Goal: Task Accomplishment & Management: Use online tool/utility

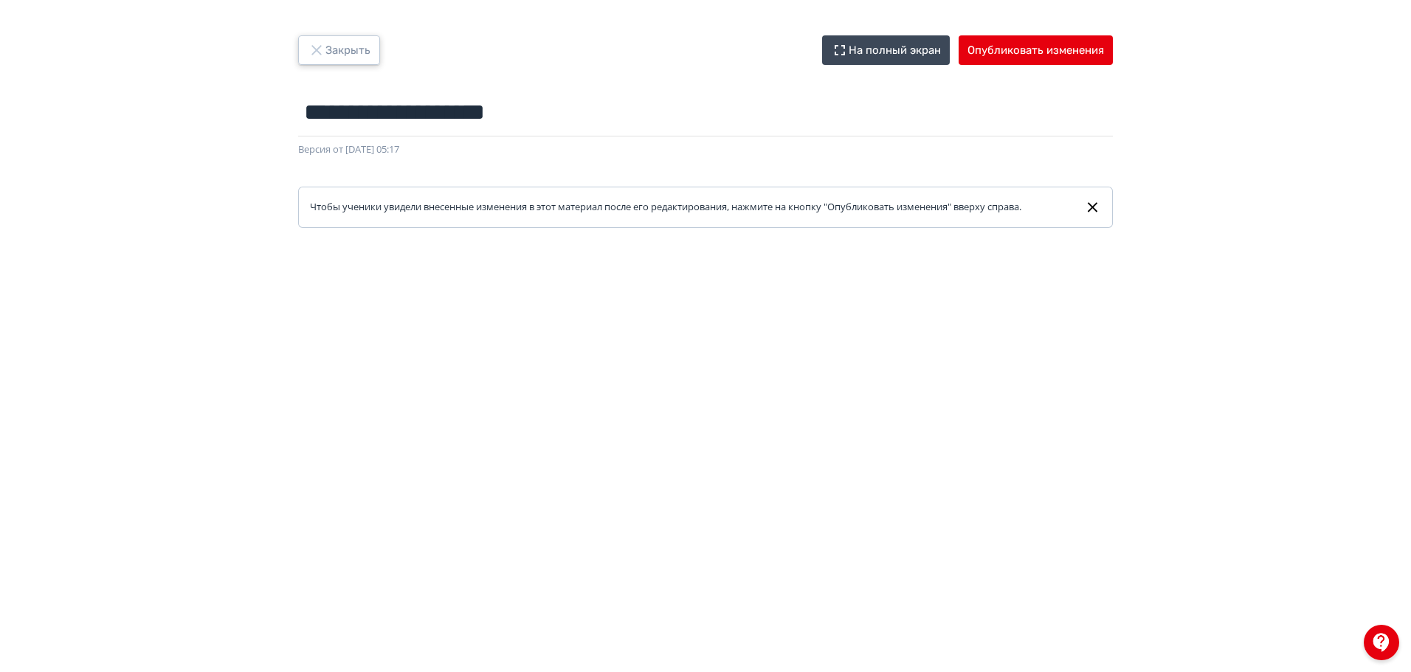
click at [338, 44] on button "Закрыть" at bounding box center [339, 50] width 82 height 30
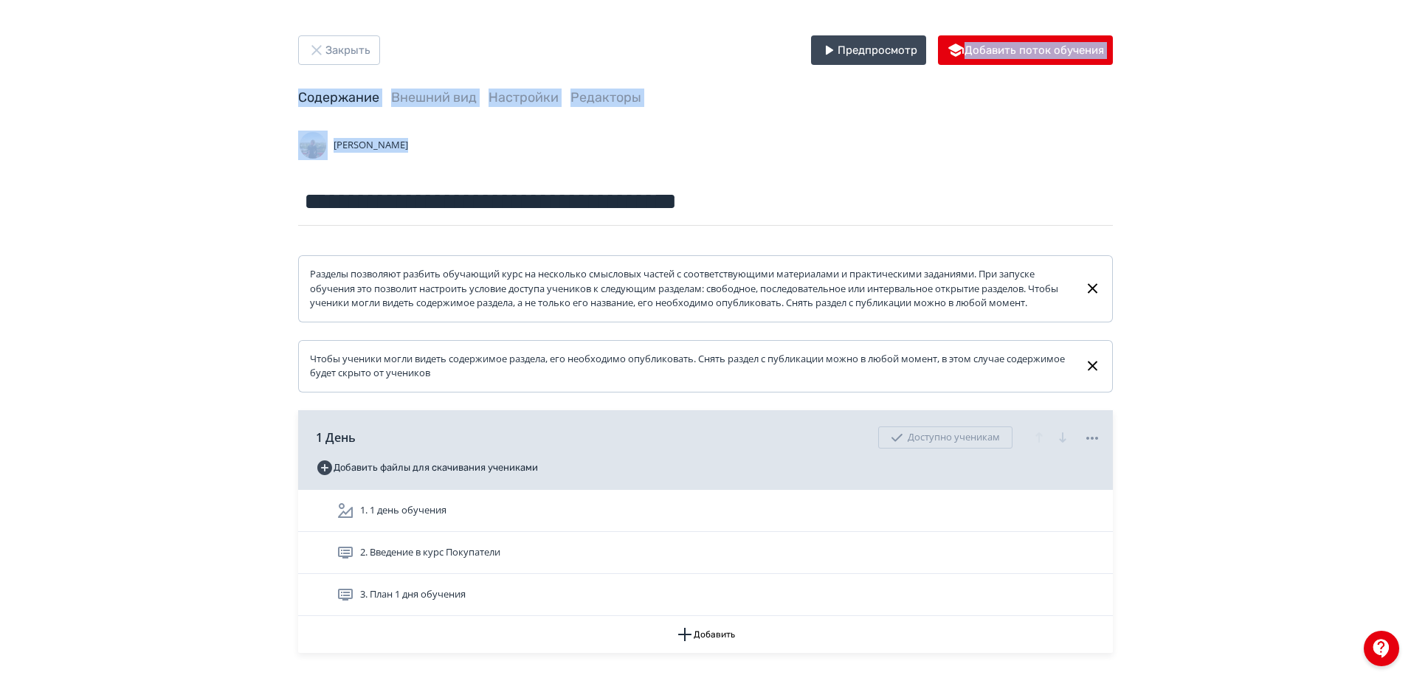
drag, startPoint x: 1410, startPoint y: 54, endPoint x: 1412, endPoint y: 95, distance: 41.4
click at [1411, 182] on html "**********" at bounding box center [705, 339] width 1411 height 678
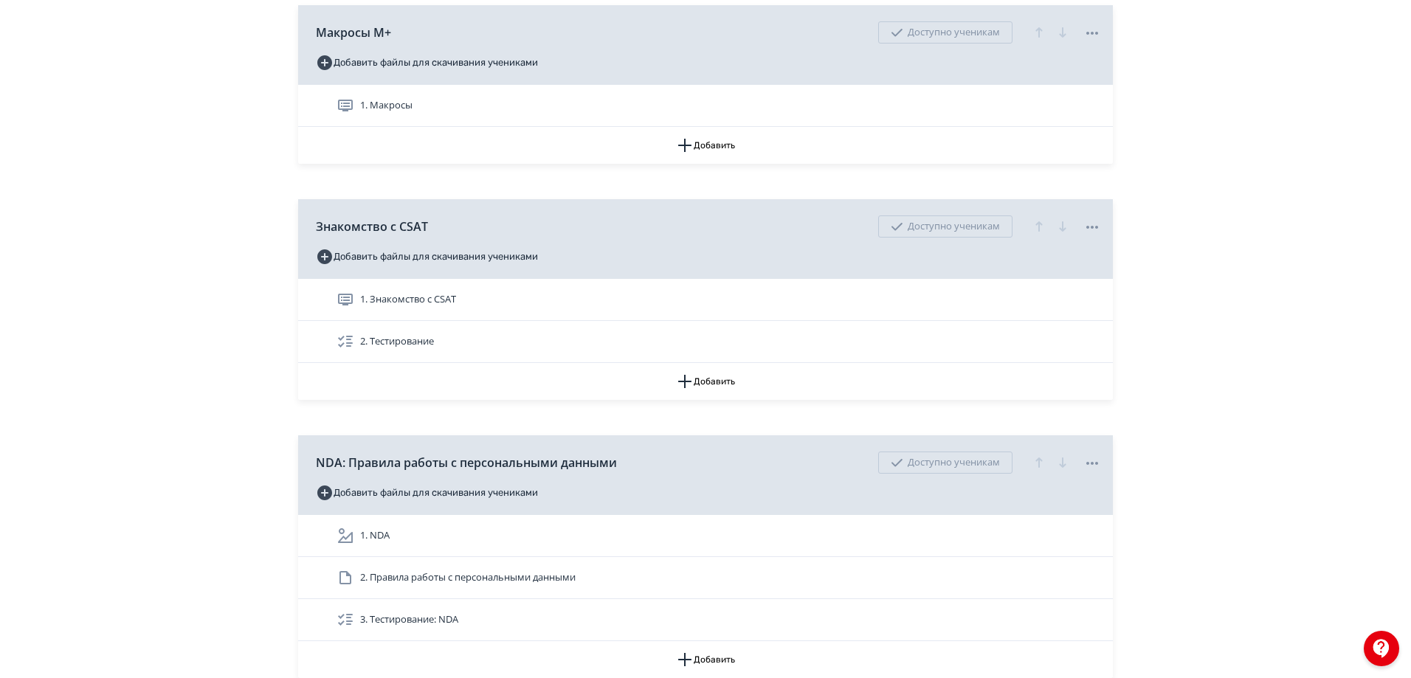
scroll to position [7532, 0]
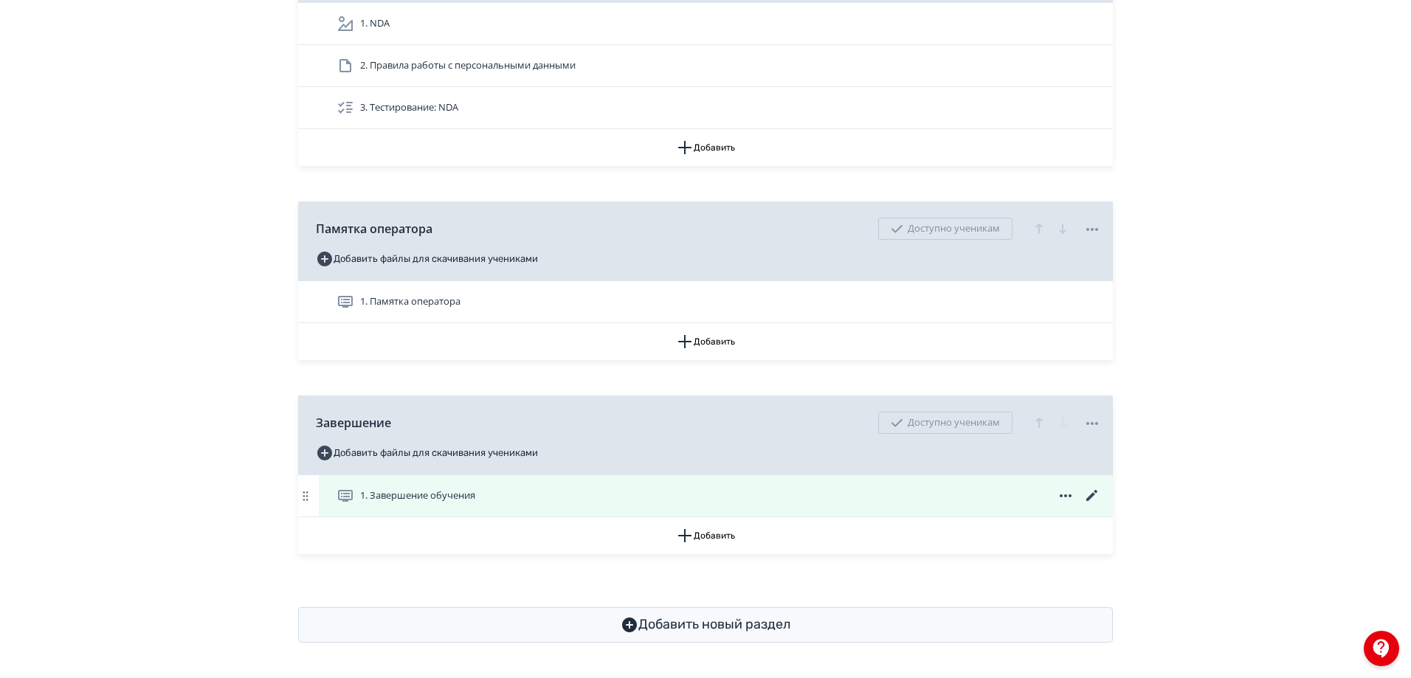
click at [437, 489] on span "1. Завершение обучения" at bounding box center [417, 496] width 115 height 15
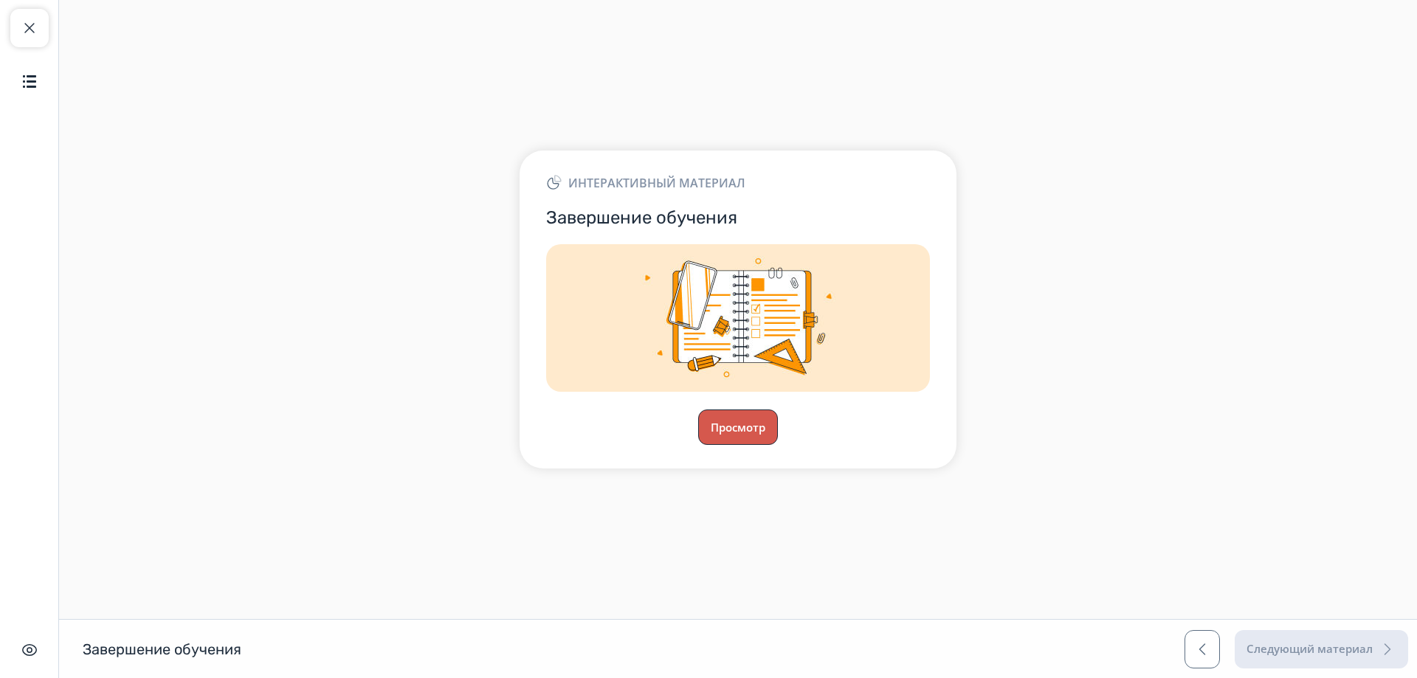
click at [737, 439] on button "Просмотр" at bounding box center [738, 427] width 80 height 35
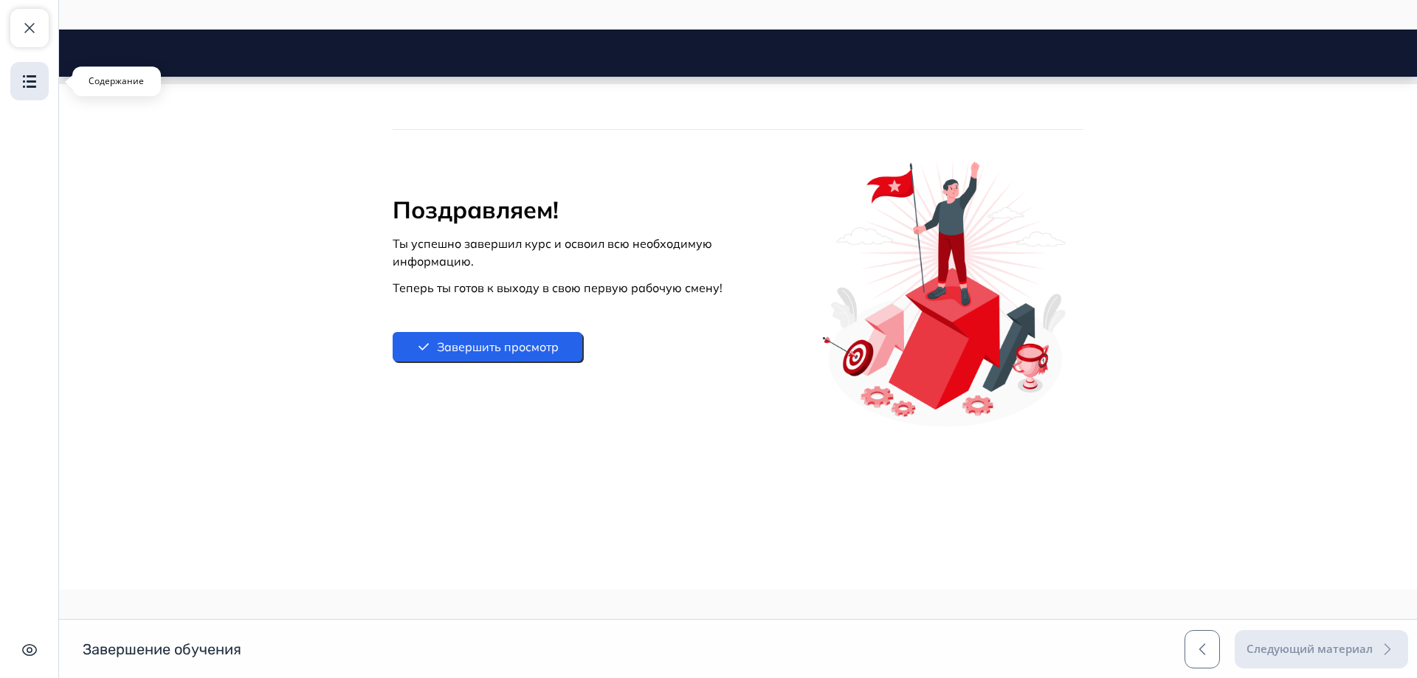
click at [29, 84] on img "button" at bounding box center [30, 81] width 18 height 18
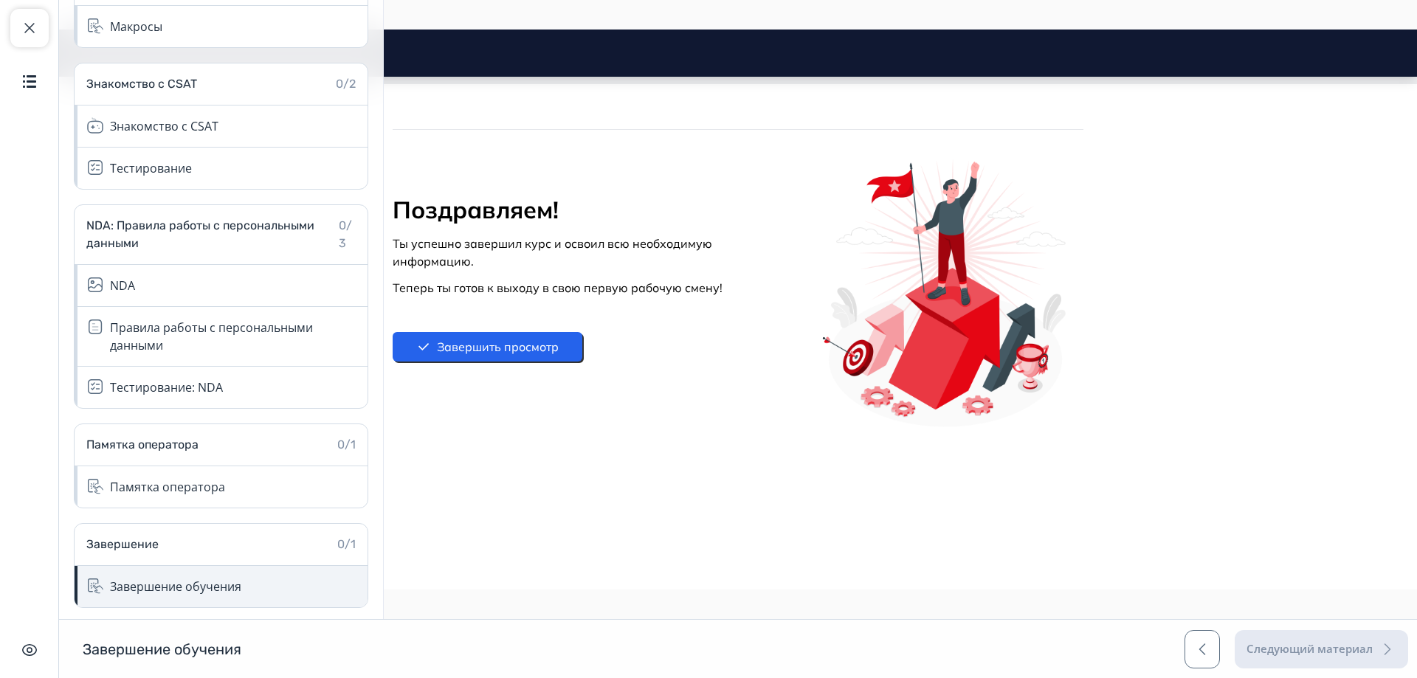
scroll to position [4779, 0]
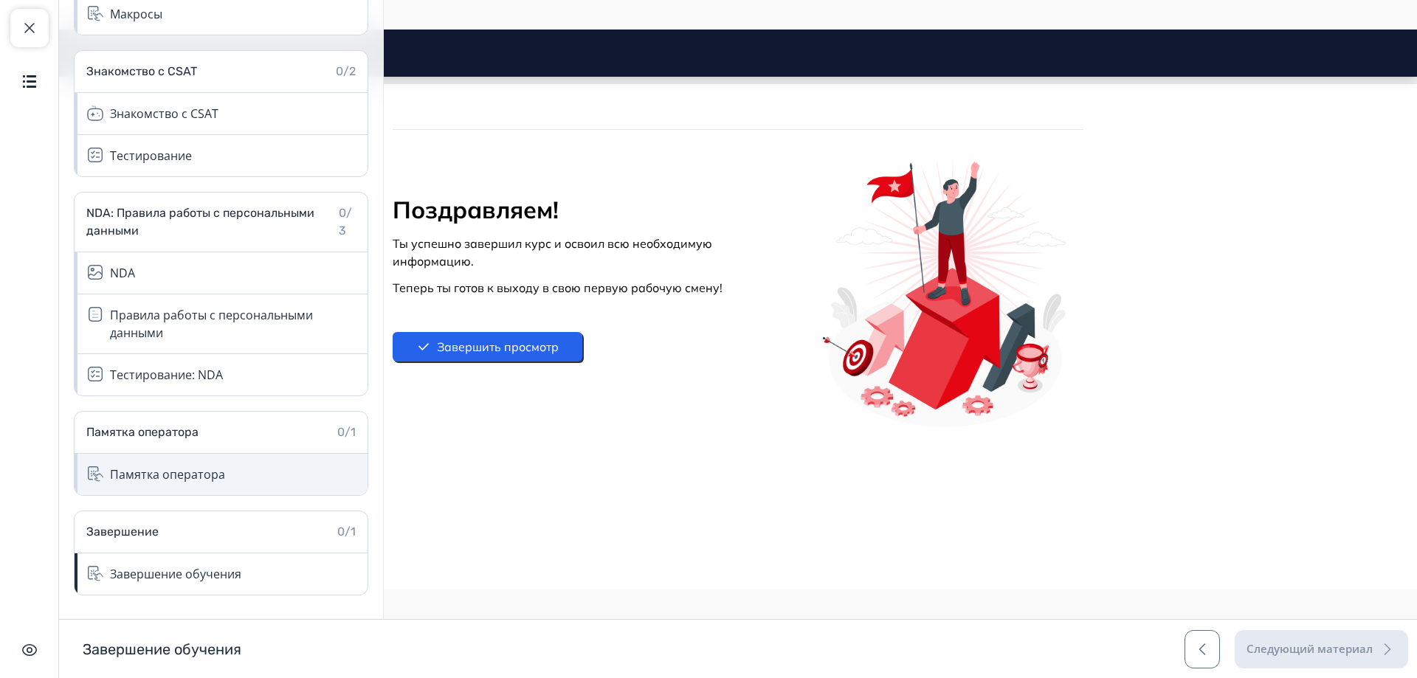
click at [173, 475] on div "Памятка оператора" at bounding box center [167, 475] width 115 height 18
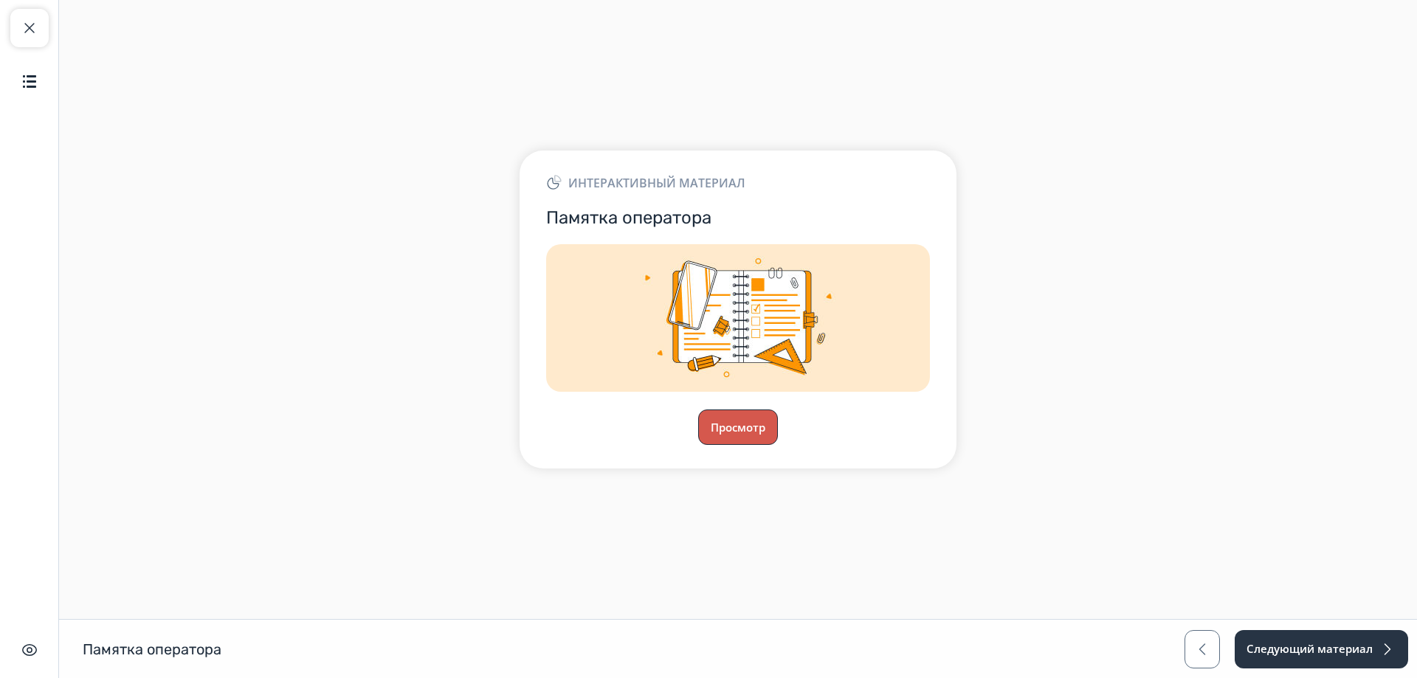
click at [762, 420] on button "Просмотр" at bounding box center [738, 427] width 80 height 35
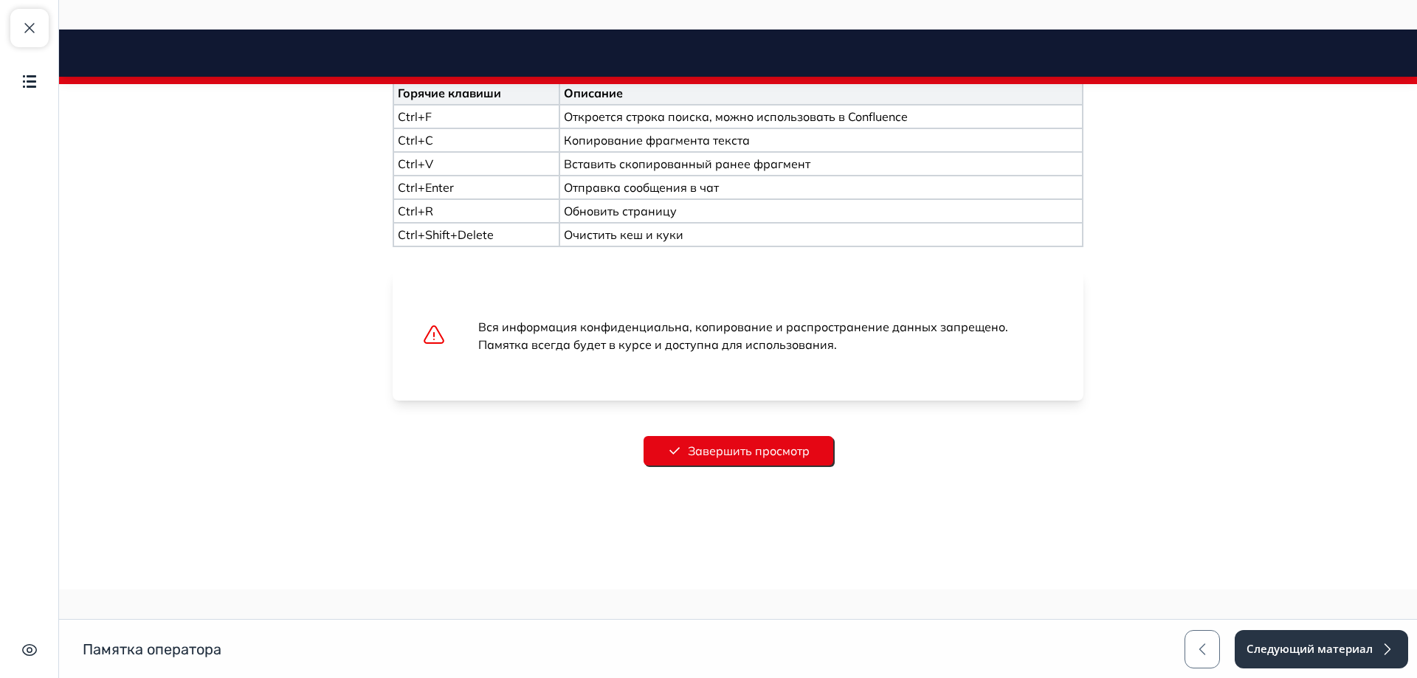
scroll to position [1970, 0]
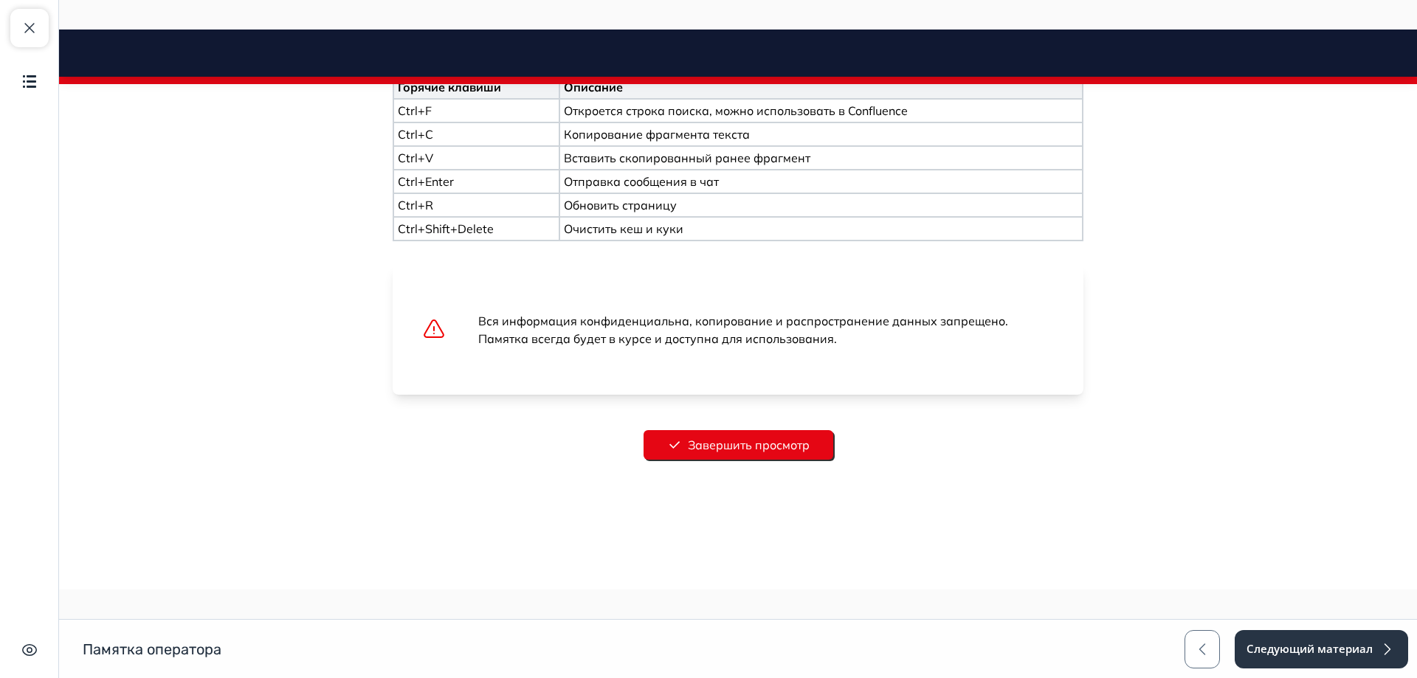
click at [779, 441] on button "Завершить просмотр" at bounding box center [739, 445] width 190 height 30
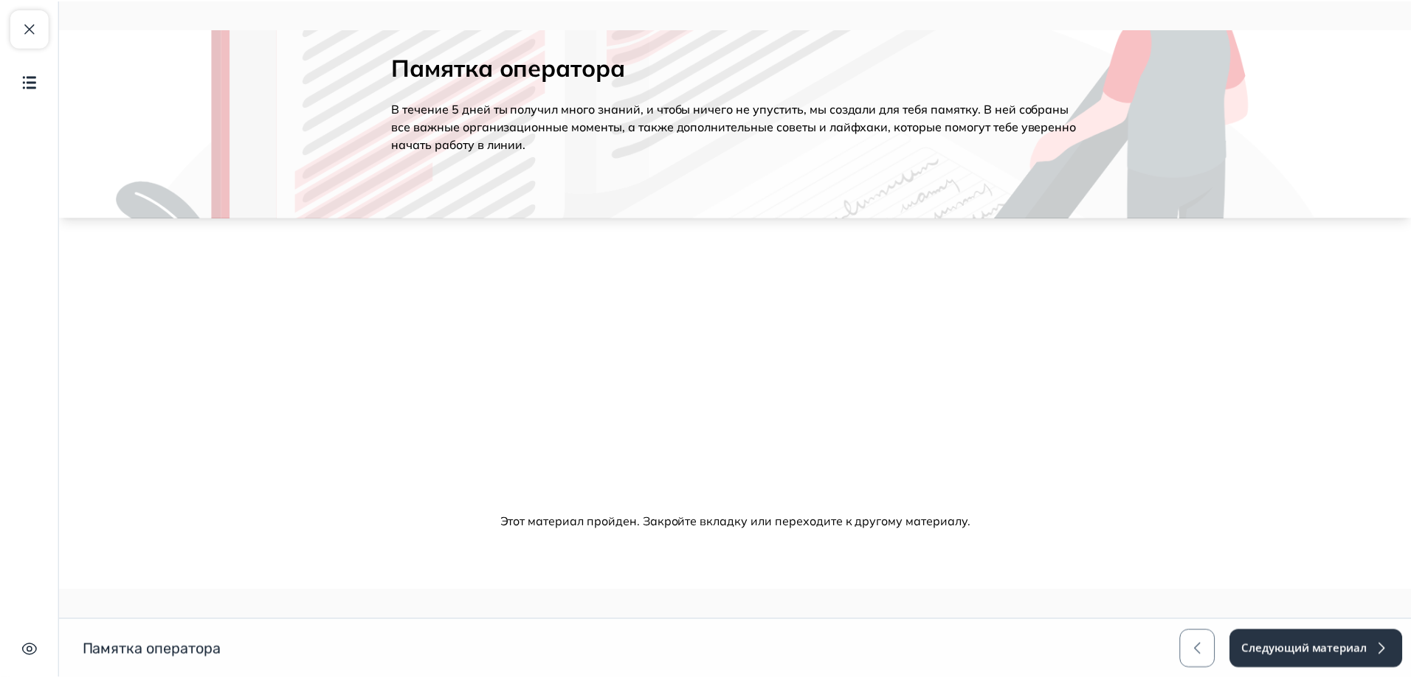
scroll to position [80, 0]
click at [38, 33] on span "button" at bounding box center [30, 28] width 18 height 18
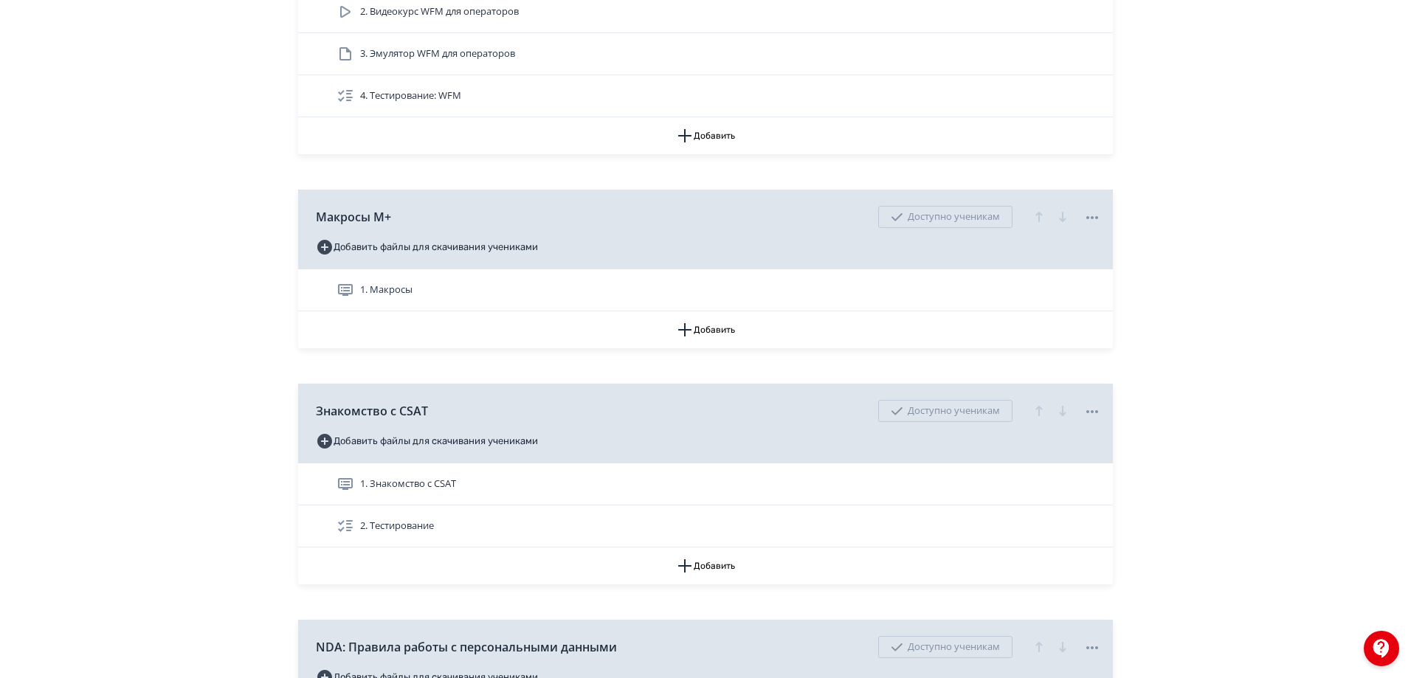
scroll to position [6720, 0]
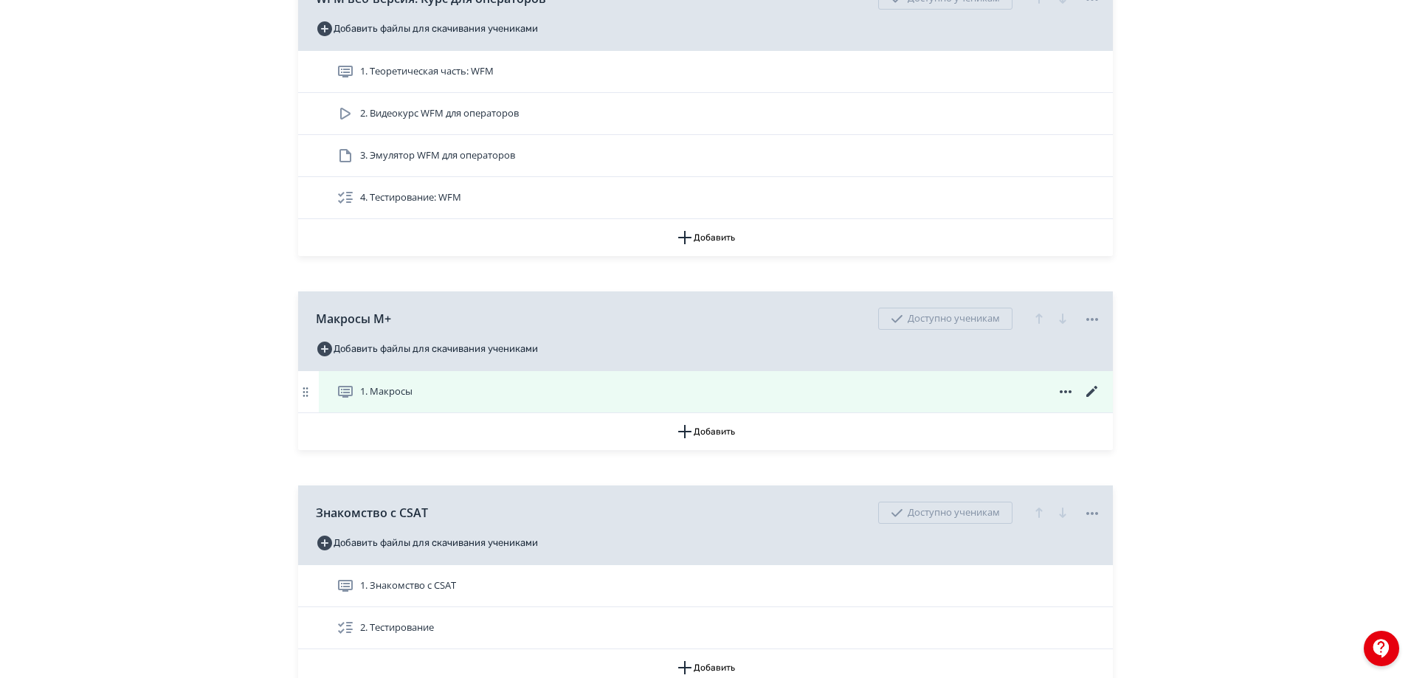
click at [402, 399] on span "1. Макросы" at bounding box center [386, 392] width 52 height 15
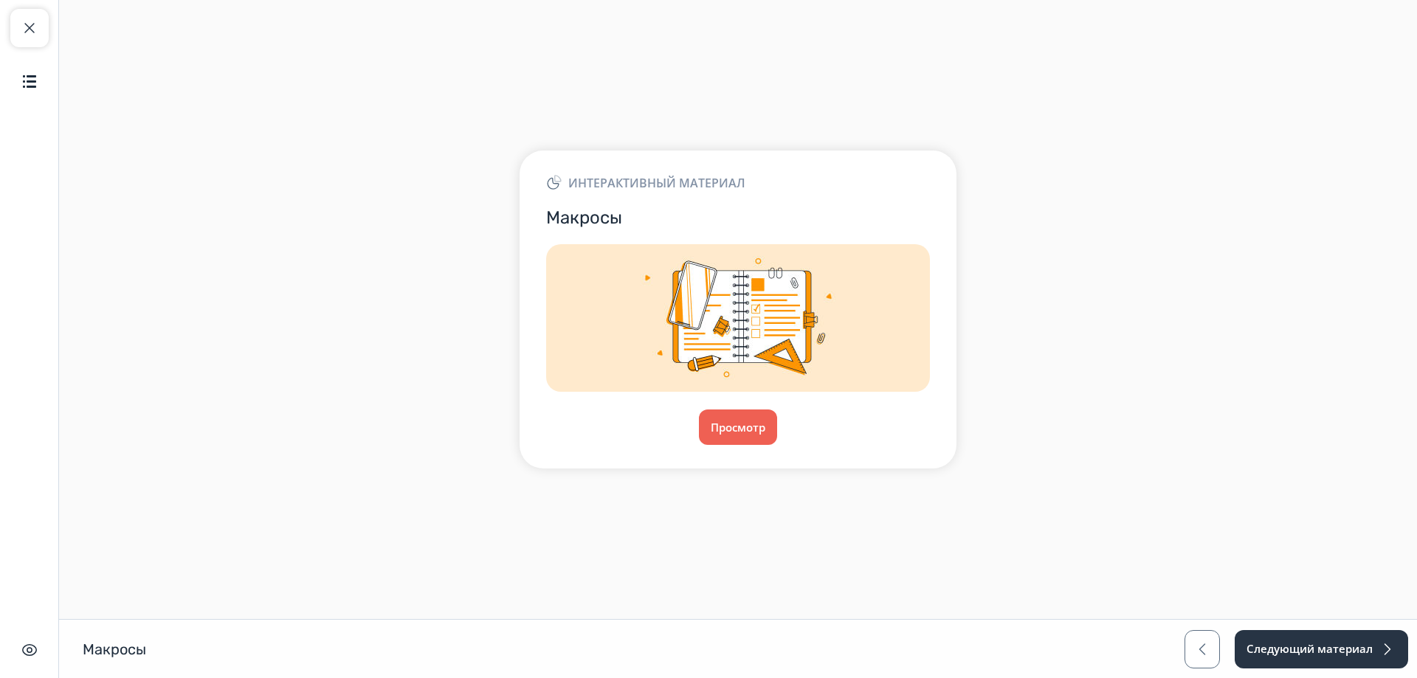
click at [740, 402] on div "Интерактивный материал Макросы Просмотр" at bounding box center [738, 310] width 437 height 318
click at [741, 429] on button "Просмотр" at bounding box center [738, 427] width 80 height 35
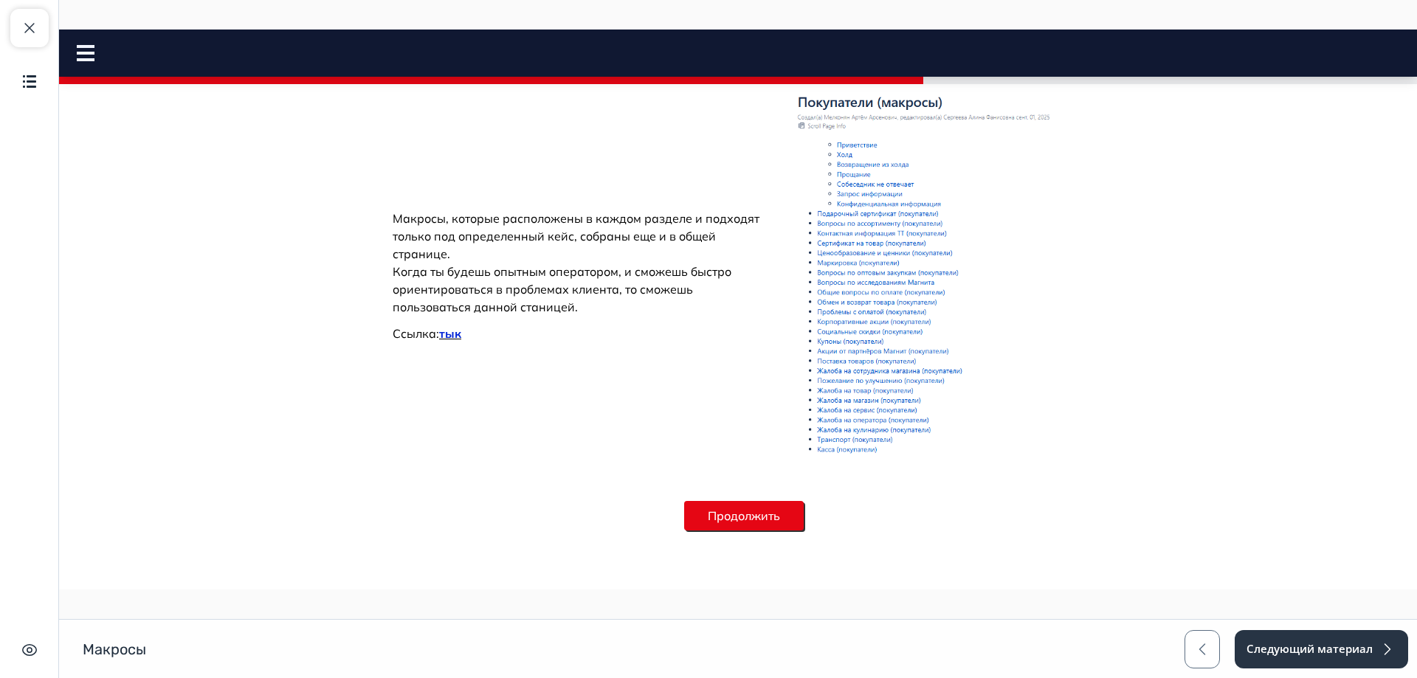
scroll to position [1216, 0]
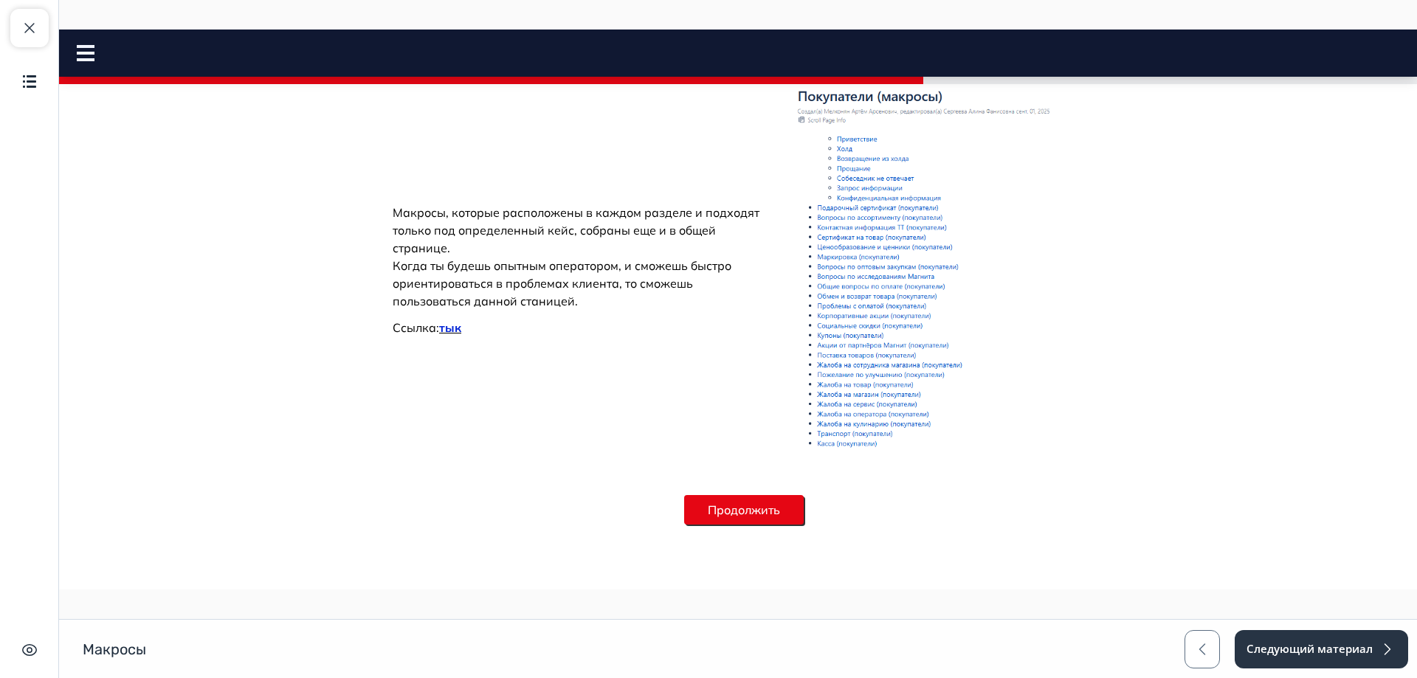
click at [728, 512] on button "Продолжить" at bounding box center [744, 510] width 120 height 30
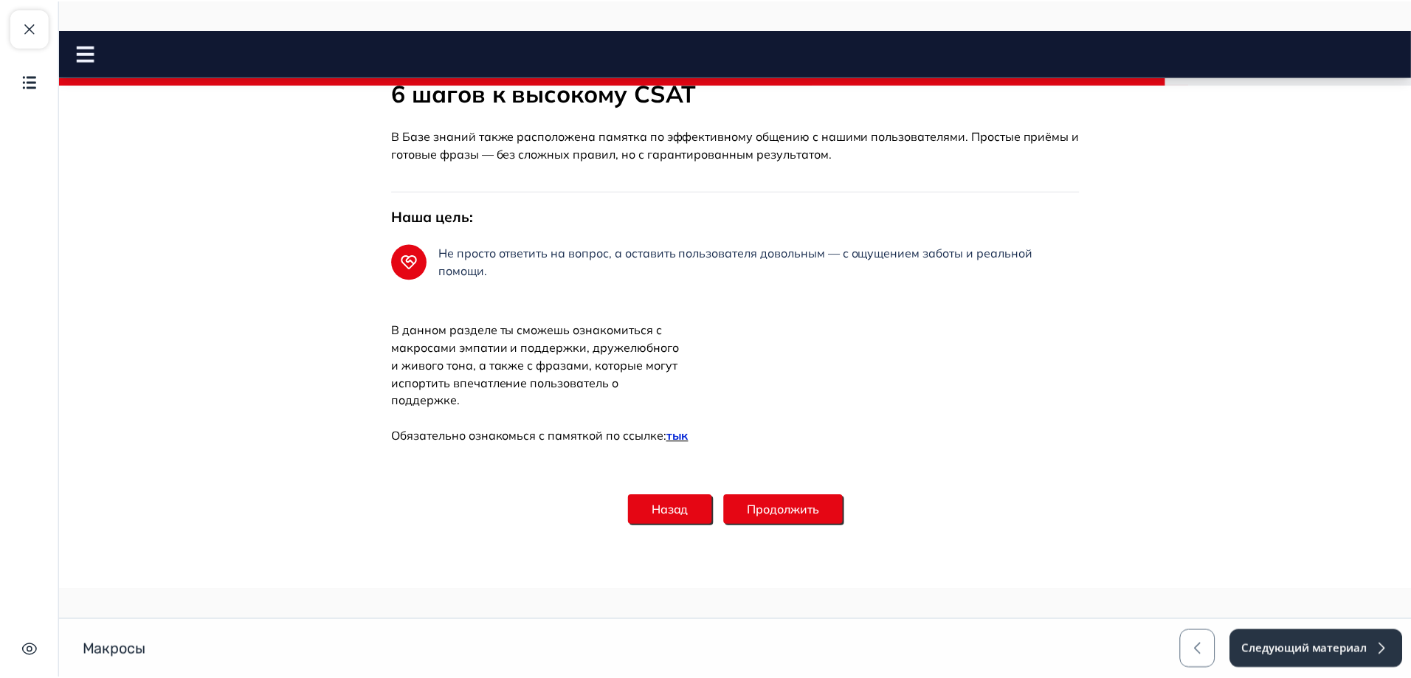
scroll to position [119, 0]
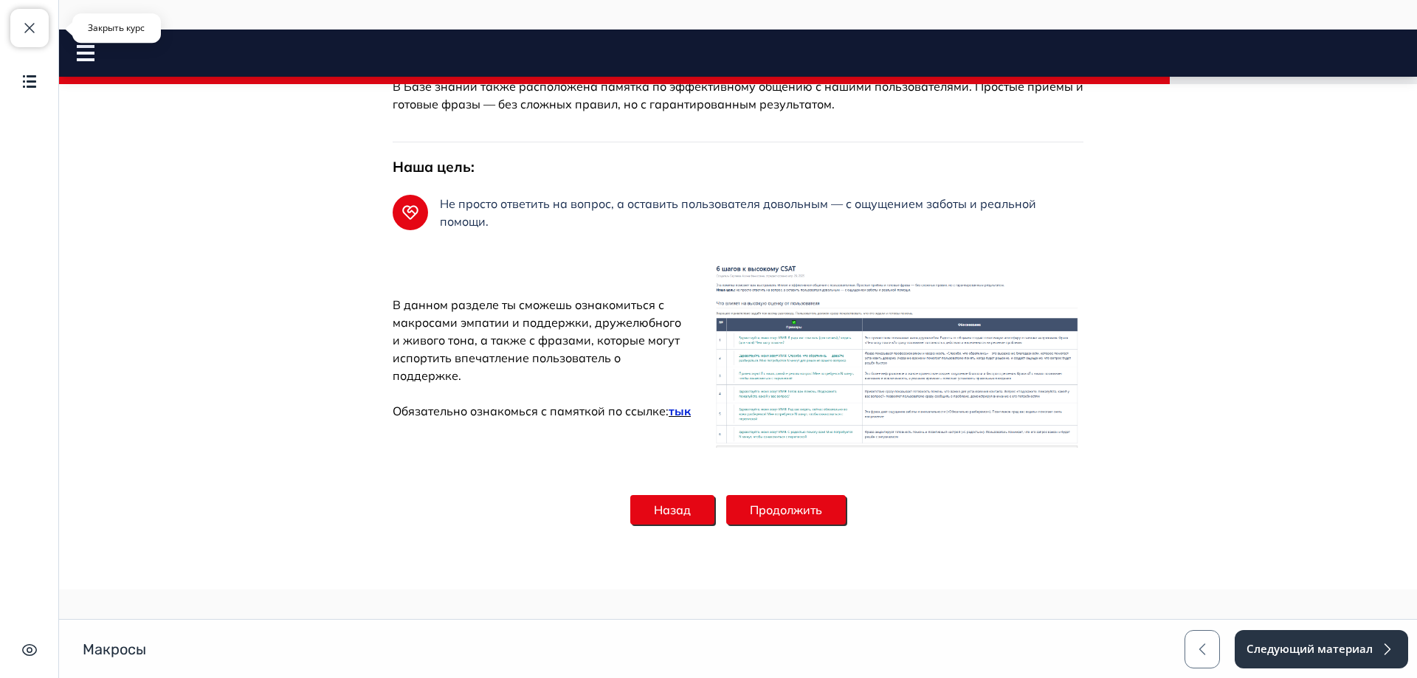
click at [24, 31] on span "button" at bounding box center [30, 28] width 18 height 18
